Goal: Task Accomplishment & Management: Use online tool/utility

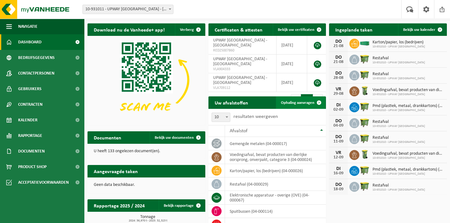
scroll to position [15, 0]
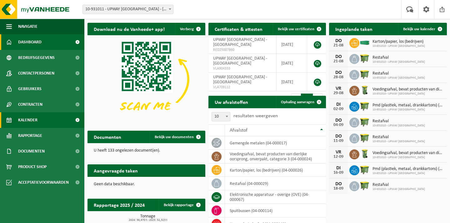
click at [39, 122] on link "Kalender" at bounding box center [42, 120] width 84 height 16
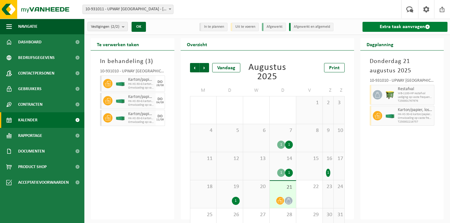
click at [393, 24] on link "Extra taak aanvragen" at bounding box center [404, 27] width 85 height 10
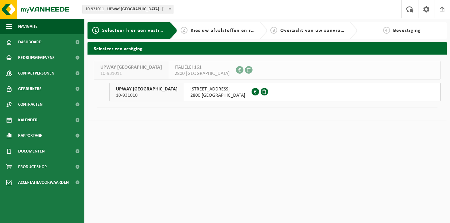
click at [184, 93] on div "KRUISBAAN 64 2800 MECHELEN" at bounding box center [217, 92] width 67 height 18
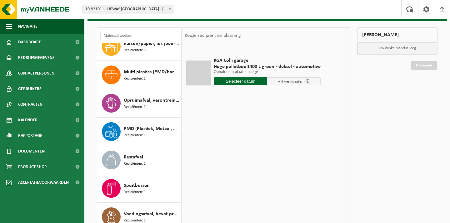
scroll to position [82, 0]
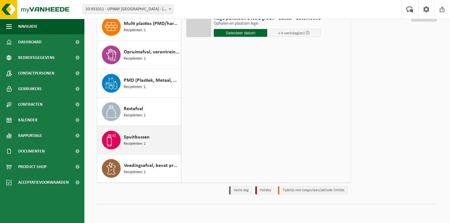
click at [143, 135] on span "Spuitbussen" at bounding box center [137, 137] width 26 height 7
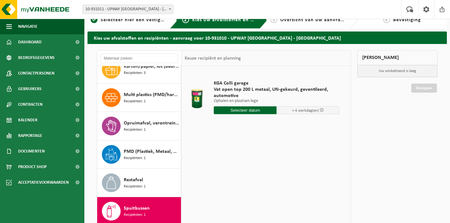
scroll to position [0, 0]
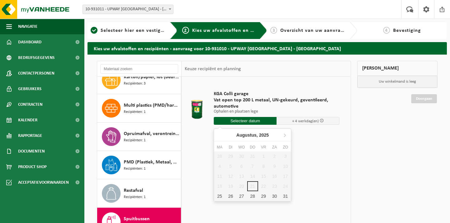
click at [238, 120] on input "text" at bounding box center [245, 121] width 63 height 8
click at [220, 199] on div "25" at bounding box center [219, 196] width 11 height 10
type input "Van [DATE]"
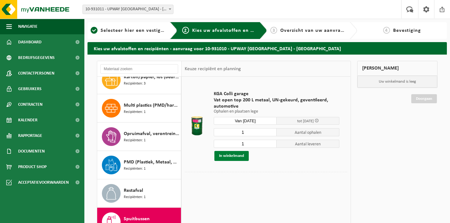
click at [241, 158] on button "In winkelmand" at bounding box center [231, 156] width 34 height 10
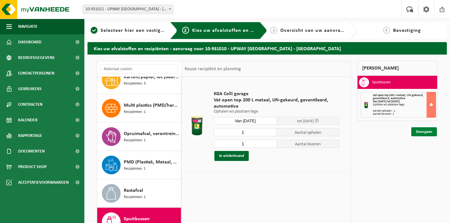
click at [421, 130] on link "Doorgaan" at bounding box center [424, 131] width 26 height 9
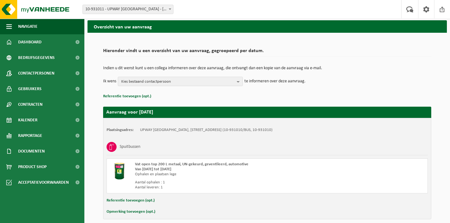
scroll to position [50, 0]
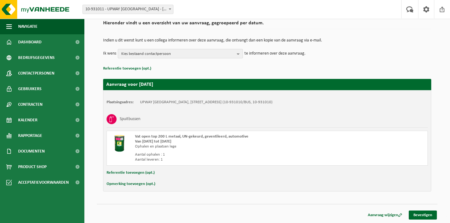
click at [222, 49] on span "Kies bestaand contactpersoon" at bounding box center [177, 53] width 113 height 9
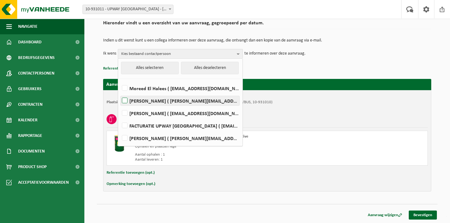
click at [151, 101] on label "Vincent Herremans ( vincent@upway.shop )" at bounding box center [180, 100] width 119 height 9
click at [120, 93] on input "Vincent Herremans ( vincent@upway.shop )" at bounding box center [119, 93] width 0 height 0
checkbox input "true"
click at [434, 121] on div "Hieronder vindt u een overzicht van uw aanvraag, gegroepeerd per datum. Indien …" at bounding box center [267, 104] width 340 height 187
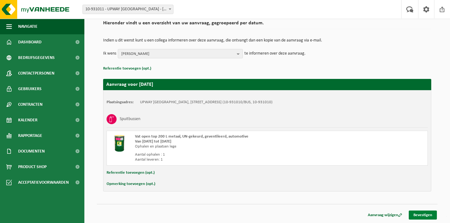
click at [426, 213] on link "Bevestigen" at bounding box center [423, 215] width 28 height 9
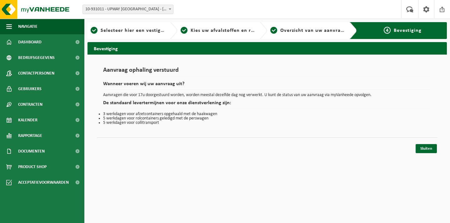
click at [421, 154] on div "Navigatie Uw feedback Afmelden Dashboard Bedrijfsgegevens Contactpersonen Gebru…" at bounding box center [225, 78] width 450 height 157
click at [423, 147] on link "Sluiten" at bounding box center [425, 148] width 21 height 9
